Goal: Transaction & Acquisition: Book appointment/travel/reservation

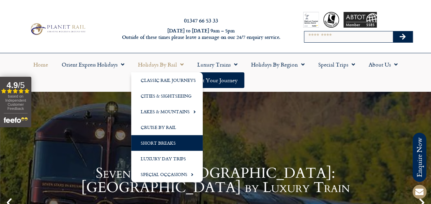
click at [163, 141] on link "Short Breaks" at bounding box center [167, 143] width 72 height 16
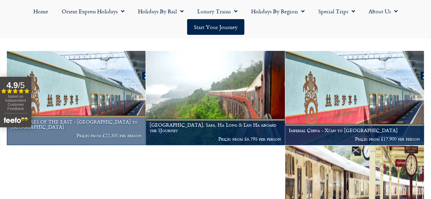
scroll to position [136, 0]
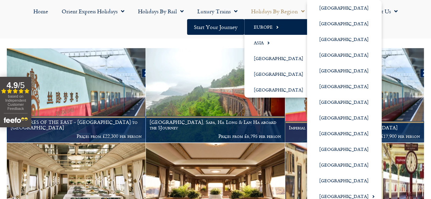
click at [259, 25] on link "Europe" at bounding box center [281, 27] width 72 height 16
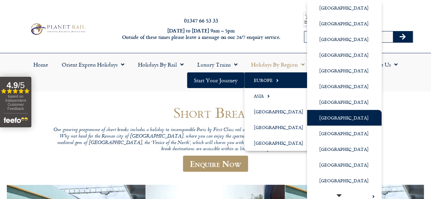
click at [350, 120] on link "[GEOGRAPHIC_DATA]" at bounding box center [344, 118] width 75 height 16
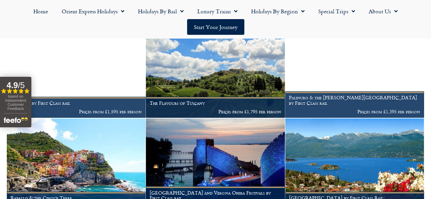
scroll to position [750, 0]
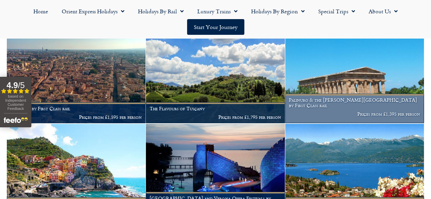
click at [370, 100] on img at bounding box center [354, 76] width 139 height 94
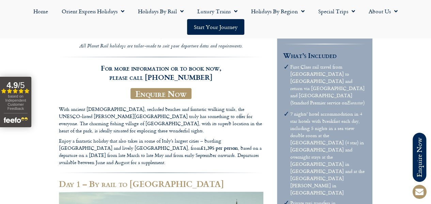
scroll to position [136, 0]
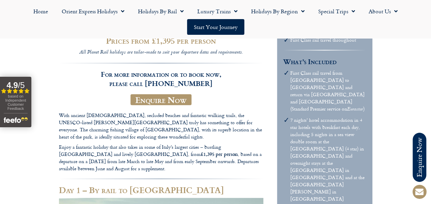
click at [255, 140] on p "With ancient temples, secluded beaches and fantastic walking trails, the UNESCO…" at bounding box center [161, 126] width 205 height 29
copy p "Palinuro"
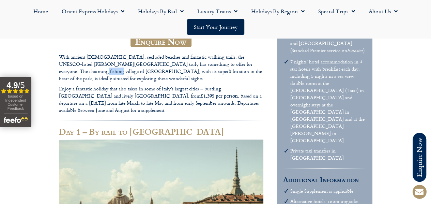
scroll to position [205, 0]
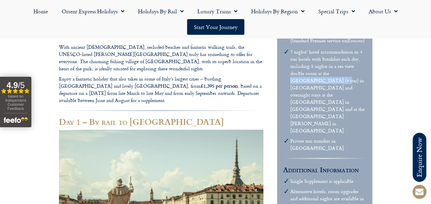
drag, startPoint x: 359, startPoint y: 101, endPoint x: 323, endPoint y: 108, distance: 36.2
click at [323, 108] on li "7 nights' hotel accommodation in 4 star hotels with breakfast each day, includi…" at bounding box center [329, 91] width 76 height 86
copy li "Grand Hotel San Pietro"
click at [373, 124] on aside "Holiday Highlights Lively Turin Charming Palinuro on the Tyrrhenian coast The m…" at bounding box center [325, 81] width 96 height 368
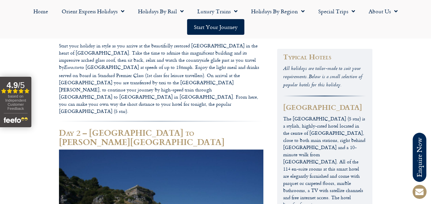
scroll to position [443, 0]
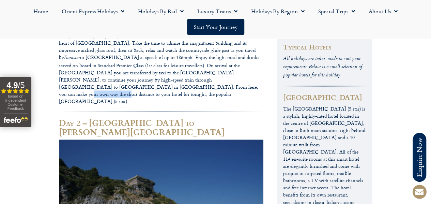
drag, startPoint x: 236, startPoint y: 159, endPoint x: 31, endPoint y: 165, distance: 205.1
click at [59, 105] on p "Start your holiday in style as you arrive at the beautifully restored St Pancra…" at bounding box center [161, 68] width 205 height 73
copy p "Grand Hotel Sitea"
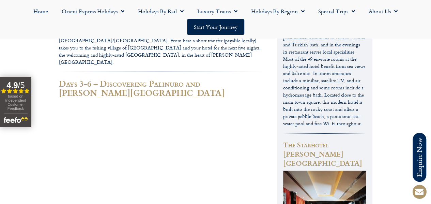
scroll to position [750, 0]
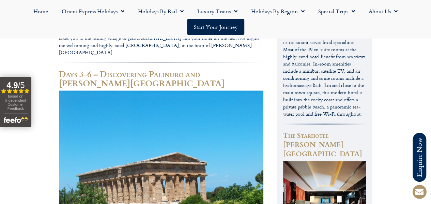
drag, startPoint x: 80, startPoint y: 135, endPoint x: 140, endPoint y: 137, distance: 60.4
click at [141, 56] on p "You then return to the station and take the train for the journey in First Clas…" at bounding box center [161, 31] width 205 height 50
copy p "Pisciotta/Palinuro station"
drag, startPoint x: 53, startPoint y: 153, endPoint x: 111, endPoint y: 156, distance: 58.0
click at [111, 56] on p "You then return to the station and take the train for the journey in First Clas…" at bounding box center [161, 31] width 205 height 50
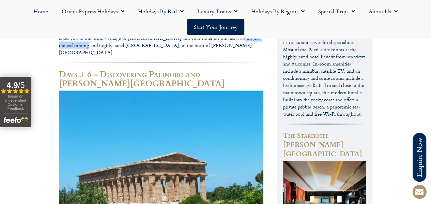
copy p "Grand Hotel San Pietro"
click at [237, 56] on p "You then return to the station and take the train for the journey in First Clas…" at bounding box center [161, 31] width 205 height 50
drag, startPoint x: 102, startPoint y: 135, endPoint x: 141, endPoint y: 136, distance: 38.9
click at [141, 56] on p "You then return to the station and take the train for the journey in First Clas…" at bounding box center [161, 31] width 205 height 50
copy p "Palinuro station"
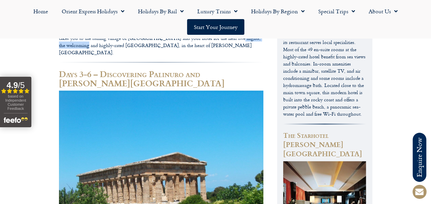
drag, startPoint x: 52, startPoint y: 154, endPoint x: 111, endPoint y: 154, distance: 58.3
click at [111, 56] on p "You then return to the station and take the train for the journey in First Clas…" at bounding box center [161, 31] width 205 height 50
copy p "Grand Hotel San Pietro"
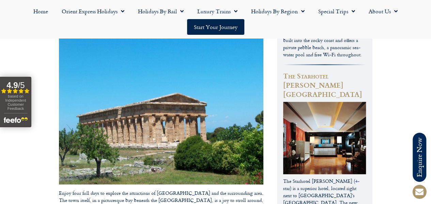
scroll to position [819, 0]
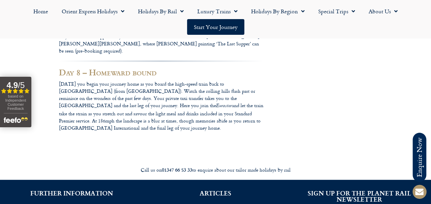
scroll to position [1235, 0]
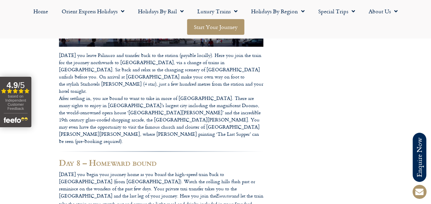
click at [215, 26] on link "Start your Journey" at bounding box center [215, 27] width 57 height 16
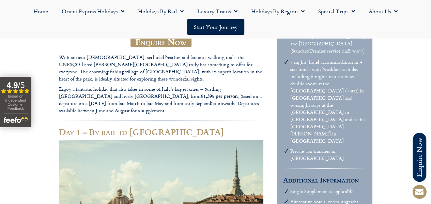
scroll to position [205, 0]
